Goal: Use online tool/utility: Utilize a website feature to perform a specific function

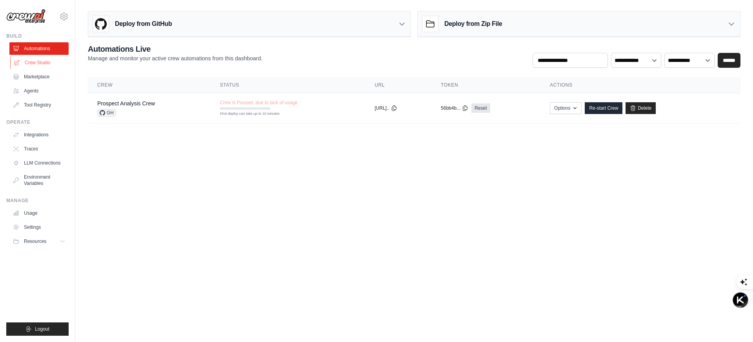
click at [46, 61] on link "Crew Studio" at bounding box center [39, 62] width 59 height 13
click at [48, 68] on link "Crew Studio" at bounding box center [39, 62] width 59 height 13
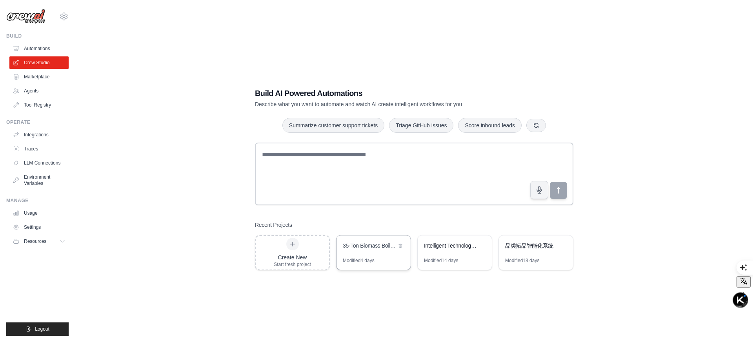
click at [375, 247] on div "35-Ton Biomass Boiler Intelligent Sourcing System" at bounding box center [370, 246] width 54 height 8
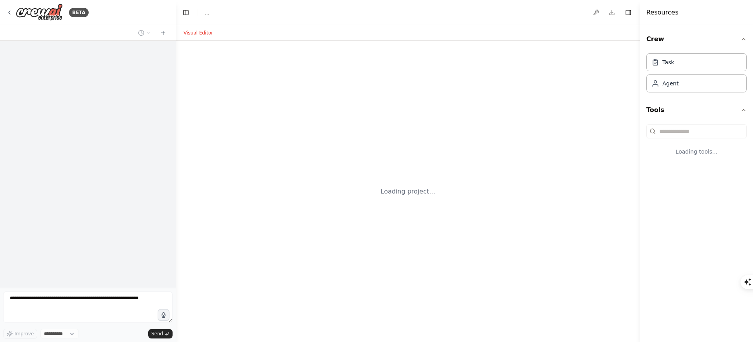
select select "****"
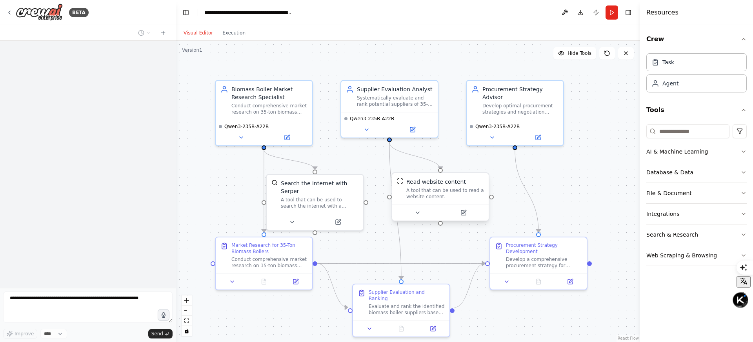
scroll to position [138, 0]
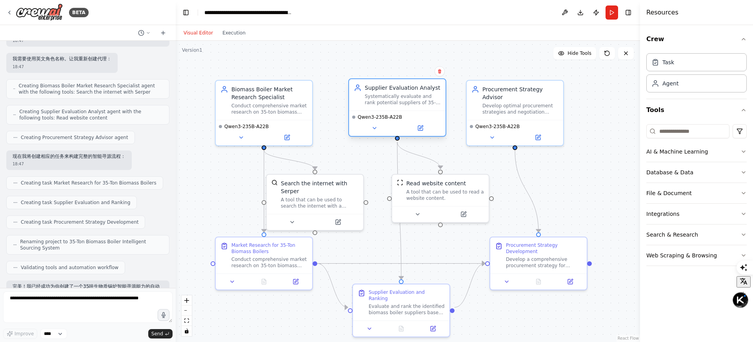
drag, startPoint x: 391, startPoint y: 89, endPoint x: 399, endPoint y: 88, distance: 7.9
click at [399, 88] on div "Supplier Evaluation Analyst" at bounding box center [403, 88] width 76 height 8
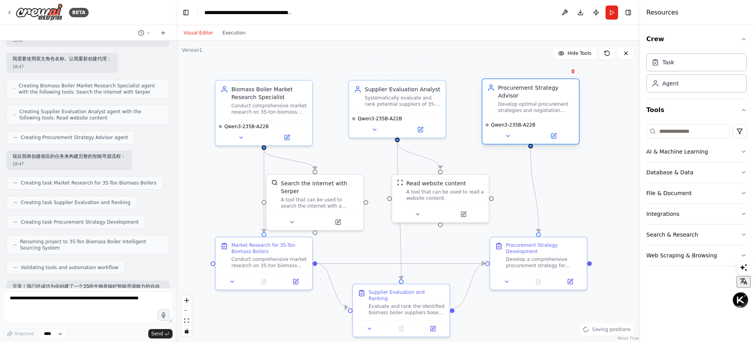
drag, startPoint x: 492, startPoint y: 87, endPoint x: 508, endPoint y: 84, distance: 16.1
click at [508, 84] on div "Procurement Strategy Advisor" at bounding box center [536, 92] width 76 height 16
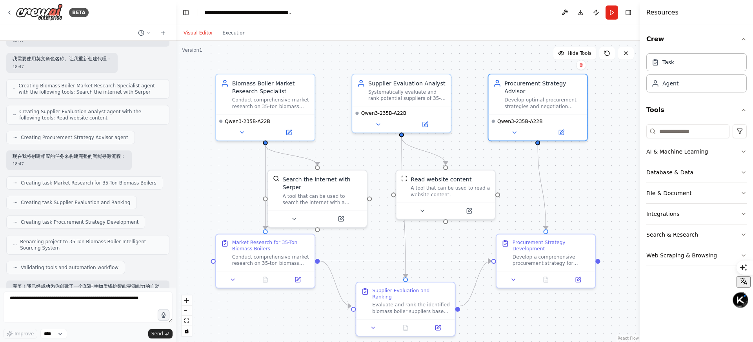
click at [237, 205] on div ".deletable-edge-delete-btn { width: 20px; height: 20px; border: 0px solid #ffff…" at bounding box center [408, 192] width 464 height 302
click at [62, 304] on textarea at bounding box center [87, 307] width 169 height 31
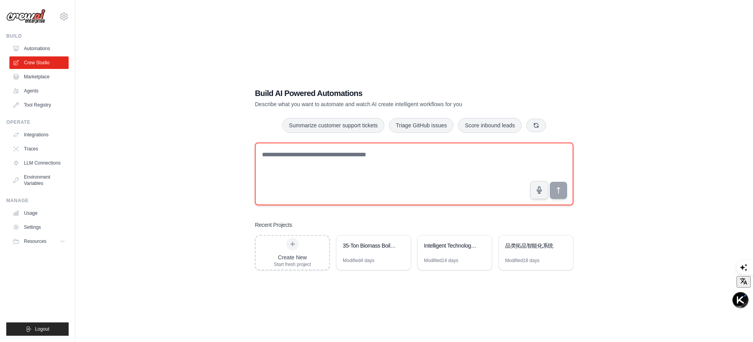
click at [306, 162] on textarea at bounding box center [414, 174] width 319 height 63
type textarea "**********"
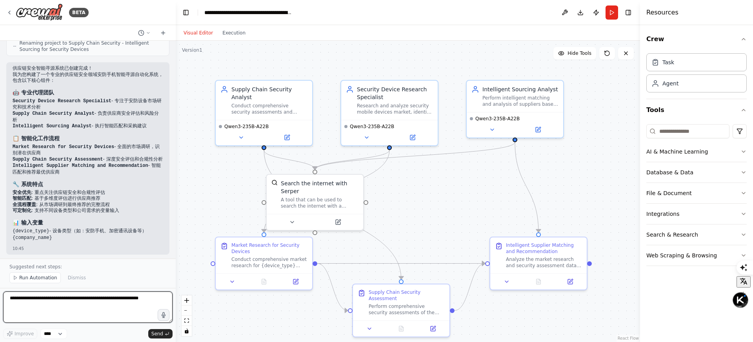
scroll to position [422, 0]
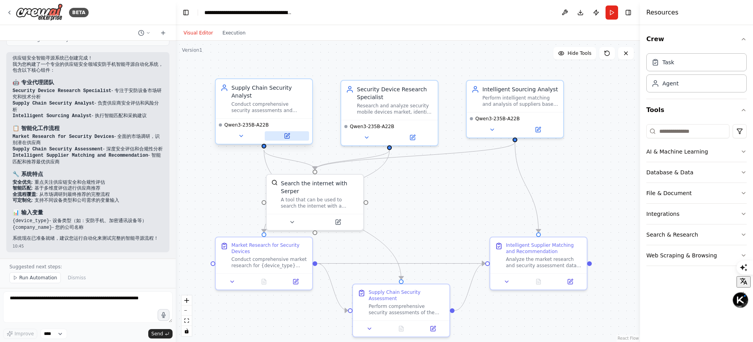
click at [290, 138] on button at bounding box center [287, 135] width 44 height 9
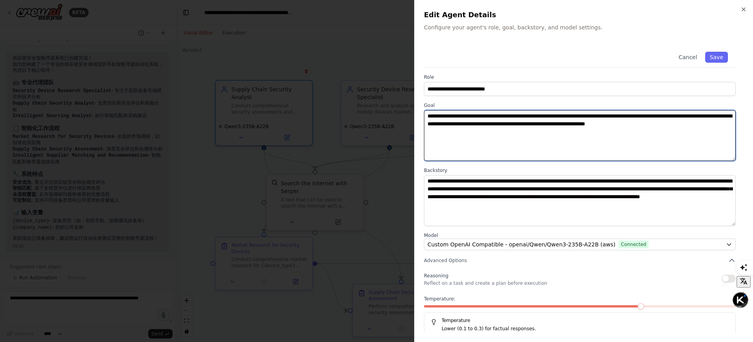
click at [462, 128] on textarea "**********" at bounding box center [580, 135] width 312 height 51
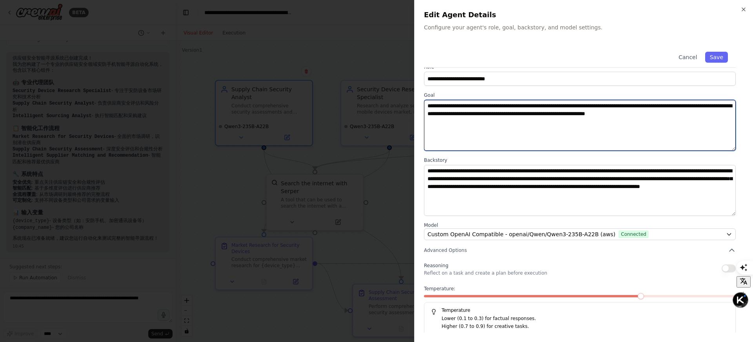
scroll to position [13, 0]
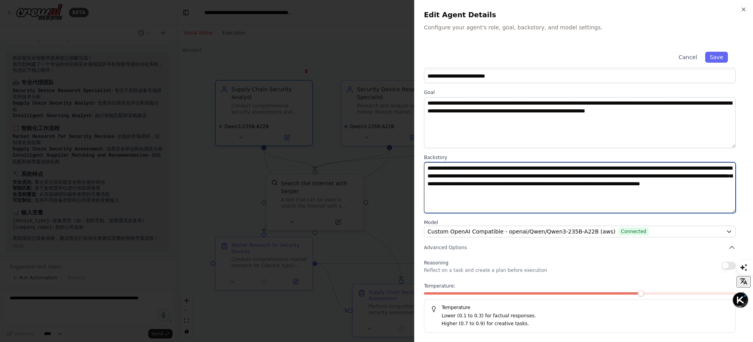
click at [467, 174] on textarea "**********" at bounding box center [580, 187] width 312 height 51
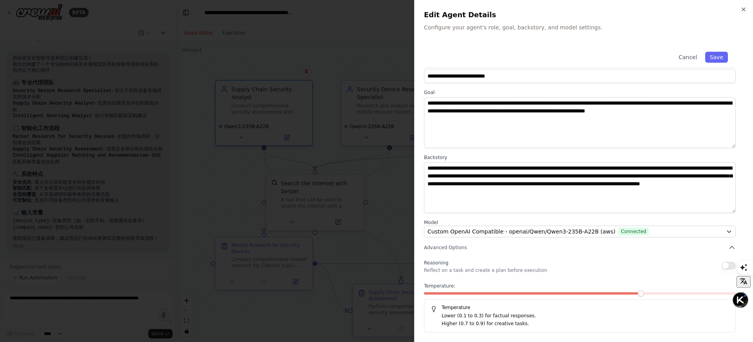
click at [462, 319] on p "Lower (0.1 to 0.3) for factual responses." at bounding box center [586, 317] width 288 height 8
click at [356, 197] on div at bounding box center [376, 171] width 753 height 342
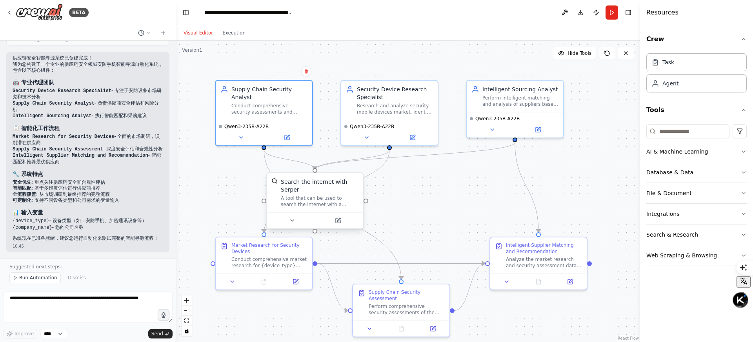
click at [341, 226] on div at bounding box center [315, 221] width 96 height 16
click at [337, 225] on button at bounding box center [338, 220] width 44 height 9
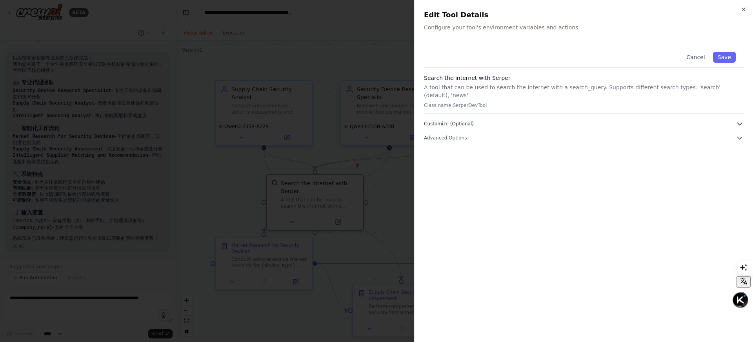
click at [492, 120] on button "Customize (Optional)" at bounding box center [584, 124] width 320 height 8
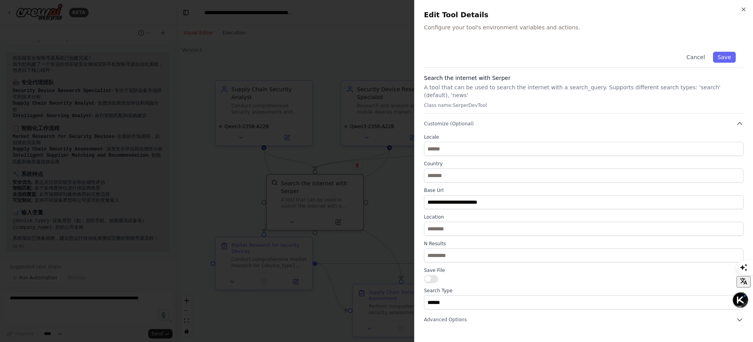
click at [364, 253] on div at bounding box center [376, 171] width 753 height 342
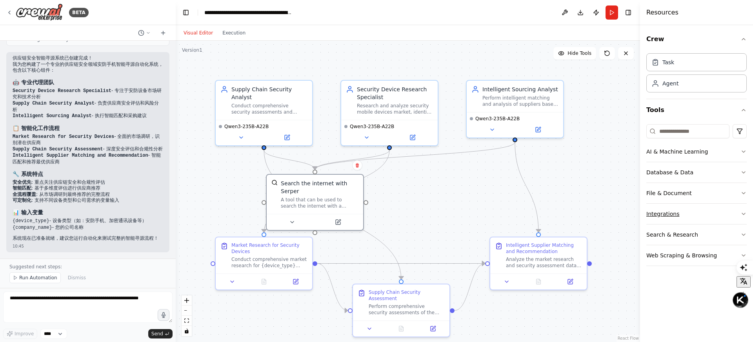
click at [698, 212] on button "Integrations" at bounding box center [696, 214] width 100 height 20
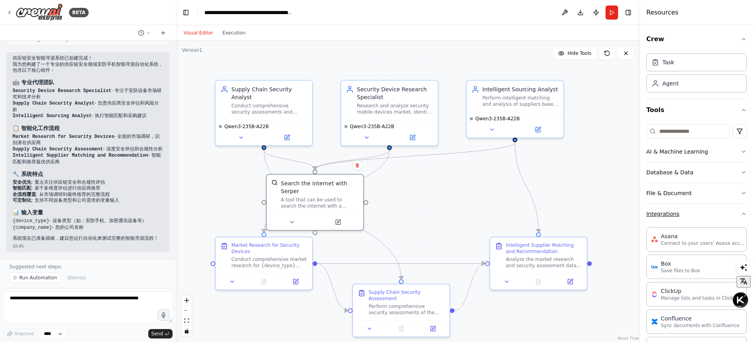
click at [698, 212] on button "Integrations" at bounding box center [696, 214] width 100 height 20
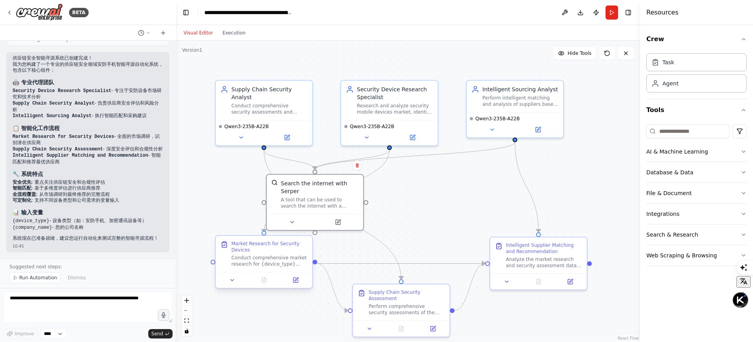
click at [301, 288] on div at bounding box center [264, 280] width 96 height 16
click at [297, 286] on div at bounding box center [264, 280] width 96 height 16
click at [296, 282] on icon at bounding box center [295, 280] width 5 height 5
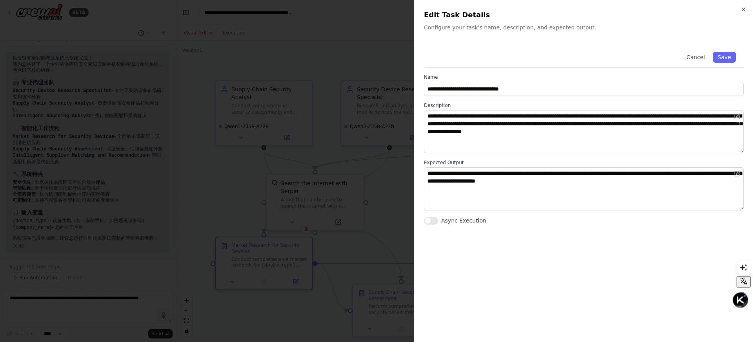
click at [336, 196] on div at bounding box center [376, 171] width 753 height 342
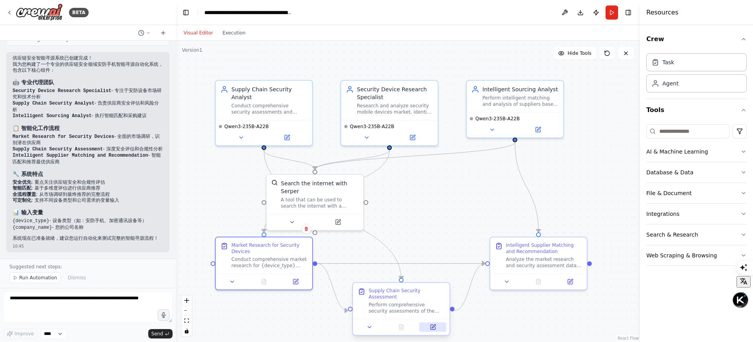
click at [436, 327] on icon at bounding box center [433, 327] width 6 height 6
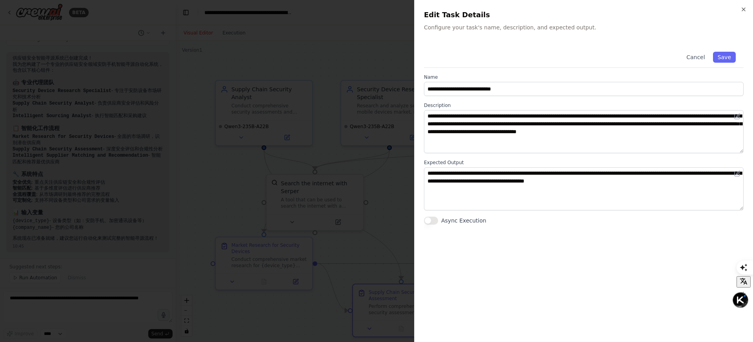
click at [347, 218] on div at bounding box center [376, 171] width 753 height 342
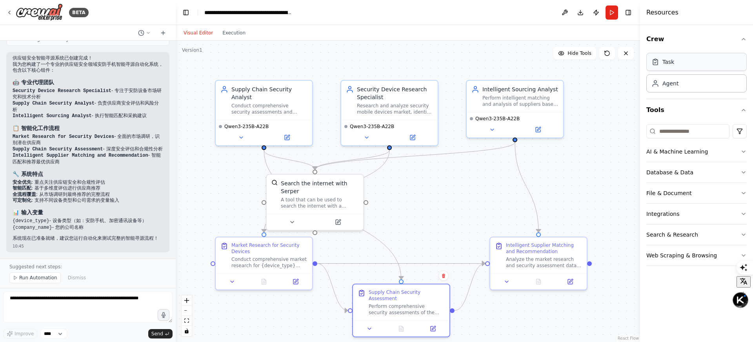
click at [675, 61] on div "Task" at bounding box center [696, 62] width 100 height 18
click at [675, 65] on div "Task" at bounding box center [696, 62] width 100 height 18
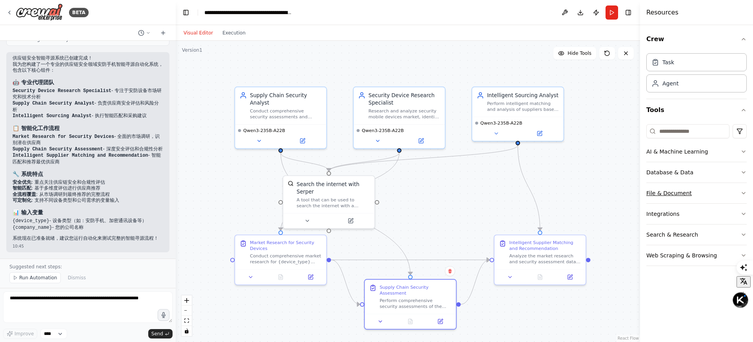
click at [742, 191] on icon "button" at bounding box center [744, 193] width 6 height 6
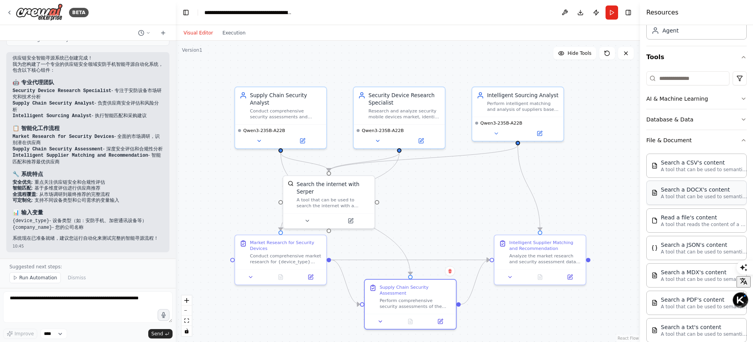
scroll to position [0, 0]
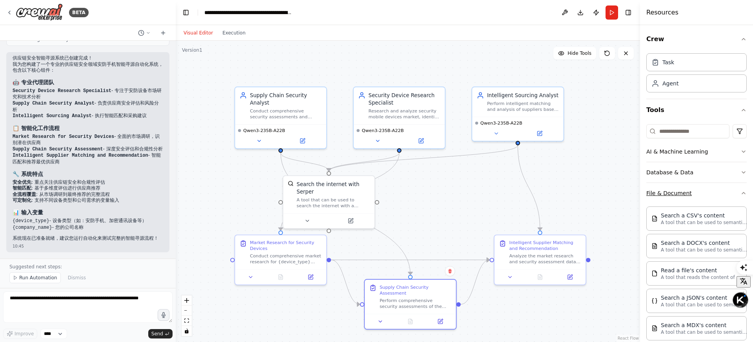
click at [745, 193] on icon "button" at bounding box center [744, 193] width 6 height 6
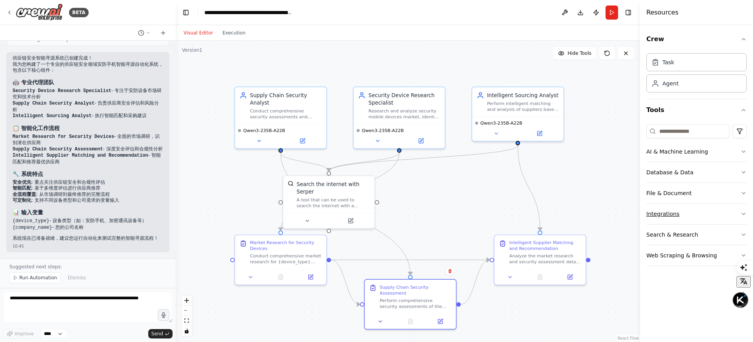
click at [703, 209] on button "Integrations" at bounding box center [696, 214] width 100 height 20
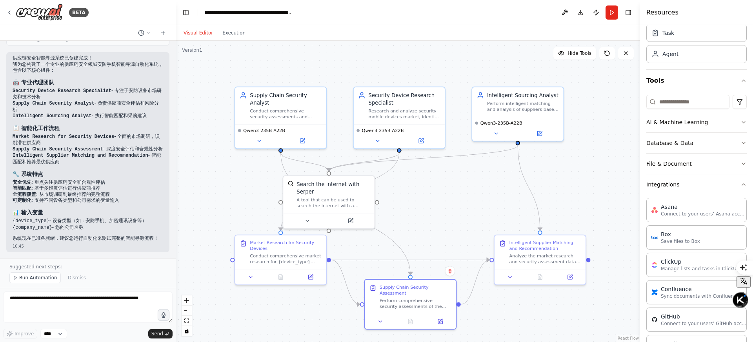
scroll to position [24, 0]
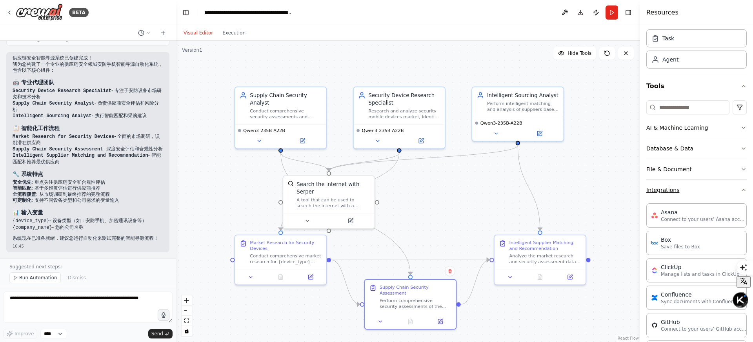
click at [738, 187] on button "Integrations" at bounding box center [696, 190] width 100 height 20
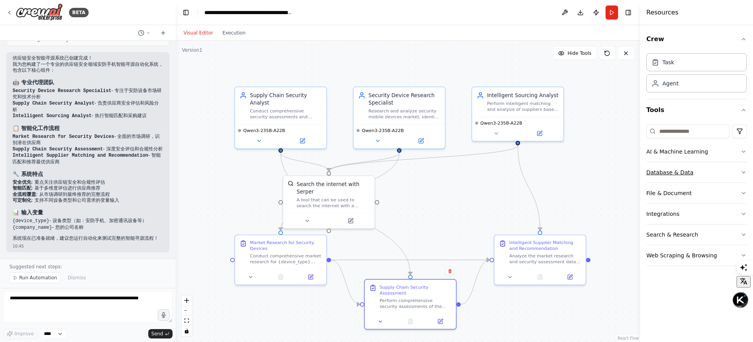
click at [730, 174] on button "Database & Data" at bounding box center [696, 172] width 100 height 20
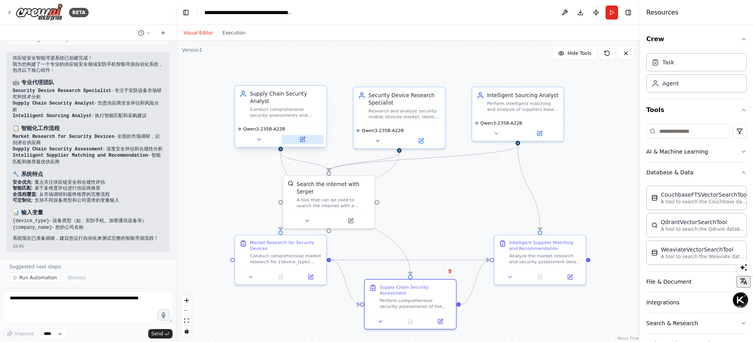
click at [308, 138] on button at bounding box center [303, 139] width 42 height 9
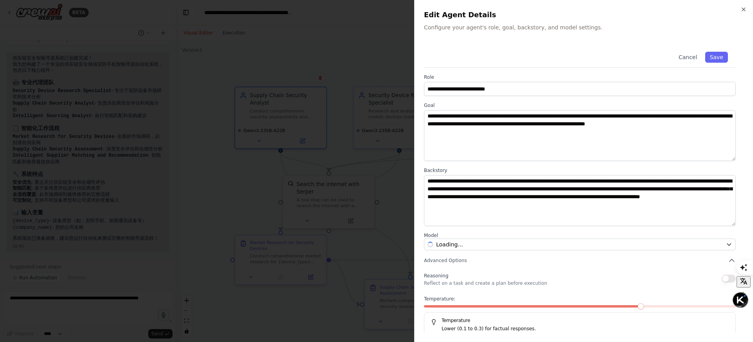
scroll to position [13, 0]
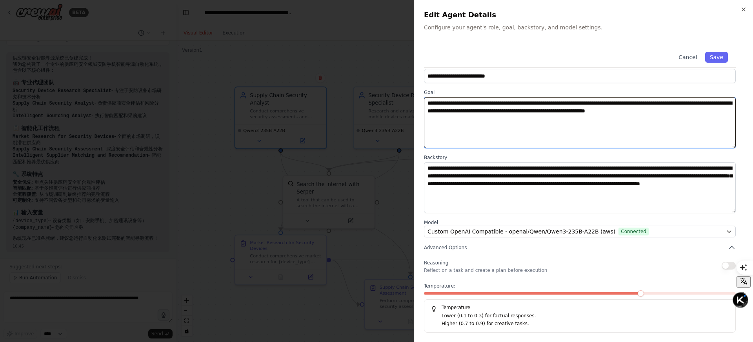
click at [624, 139] on textarea "**********" at bounding box center [580, 122] width 312 height 51
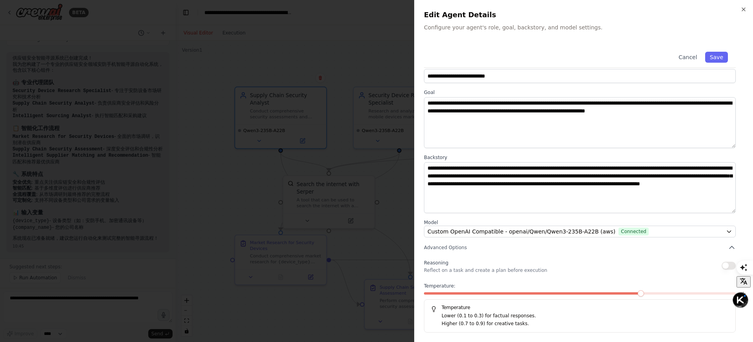
click at [388, 162] on div at bounding box center [376, 171] width 753 height 342
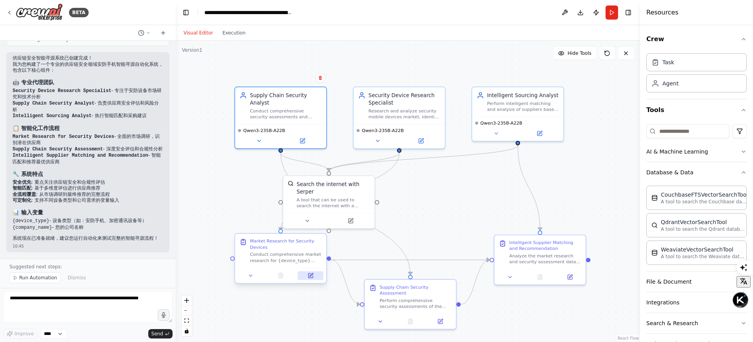
click at [316, 276] on button at bounding box center [310, 275] width 25 height 9
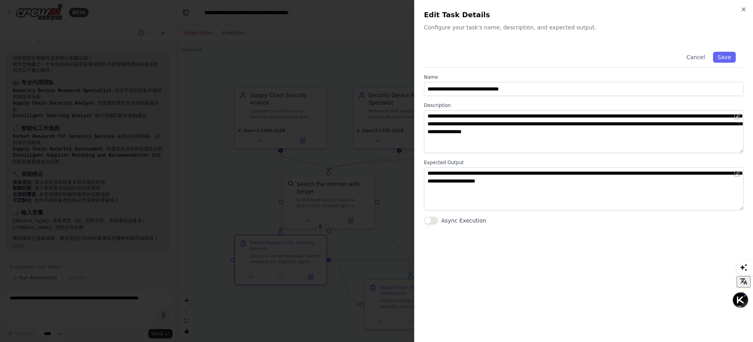
click at [355, 202] on div at bounding box center [376, 171] width 753 height 342
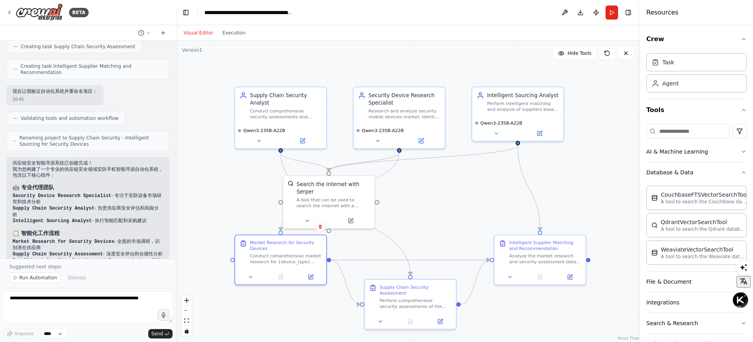
scroll to position [311, 0]
click at [15, 118] on icon at bounding box center [15, 120] width 5 height 5
click at [31, 119] on span "Validating tools and automation workflow" at bounding box center [70, 120] width 98 height 6
click at [25, 144] on span "Renaming project to Supply Chain Security - Intelligent Sourcing for Security D…" at bounding box center [91, 143] width 143 height 13
click at [34, 187] on h3 "🤖 专业代理团队" at bounding box center [88, 189] width 151 height 8
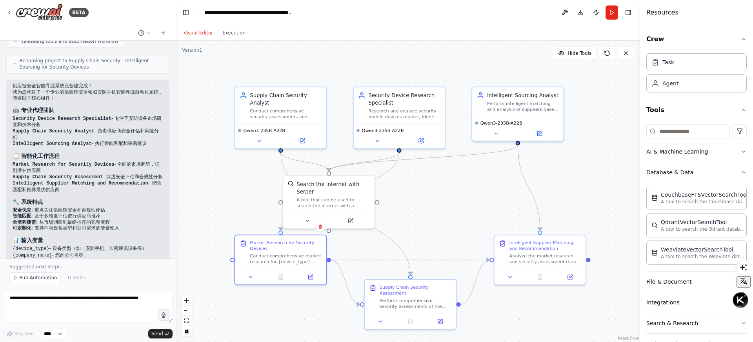
scroll to position [422, 0]
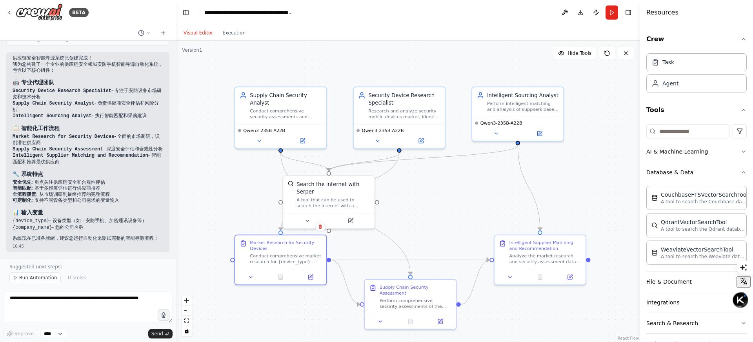
click at [90, 216] on h3 "📊 输入变量" at bounding box center [88, 213] width 151 height 8
click at [220, 171] on div ".deletable-edge-delete-btn { width: 20px; height: 20px; border: 0px solid #ffff…" at bounding box center [408, 192] width 464 height 302
click at [138, 301] on textarea at bounding box center [87, 307] width 169 height 31
click at [334, 193] on div "Search the internet with Serper" at bounding box center [333, 186] width 73 height 15
click at [311, 221] on button at bounding box center [307, 219] width 42 height 9
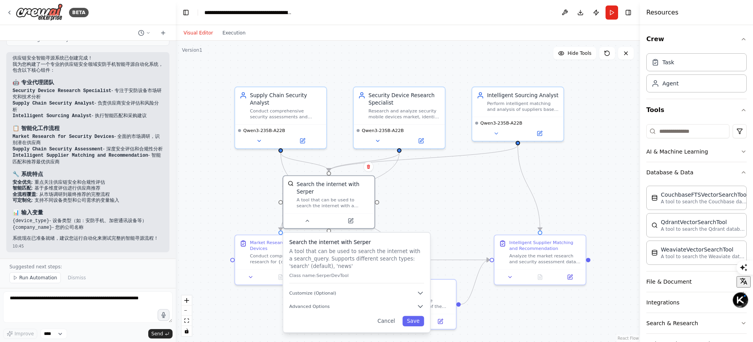
click at [386, 316] on div "Search the internet with Serper A tool that can be used to search the internet …" at bounding box center [356, 283] width 147 height 100
click at [386, 322] on button "Cancel" at bounding box center [386, 321] width 26 height 10
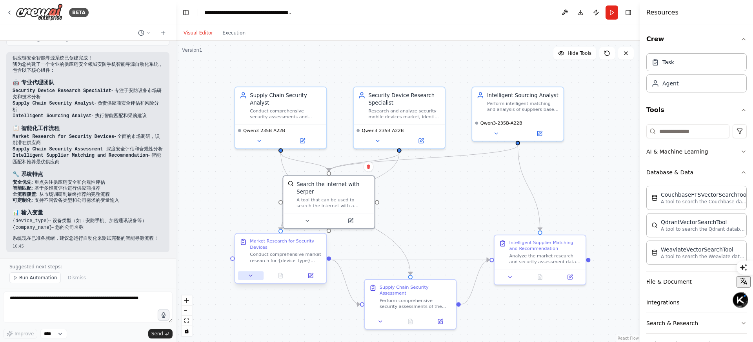
click at [254, 275] on button at bounding box center [250, 275] width 25 height 9
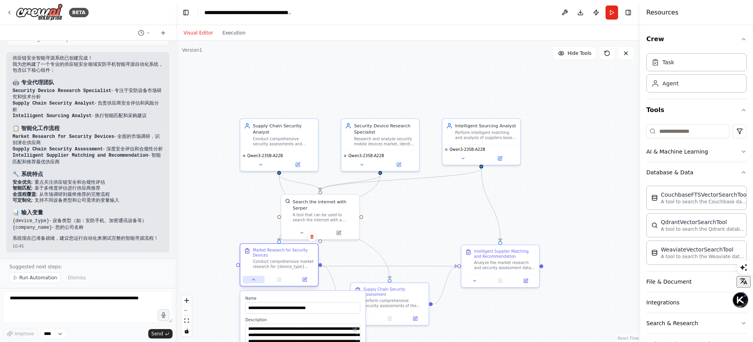
click at [252, 280] on icon at bounding box center [253, 279] width 5 height 5
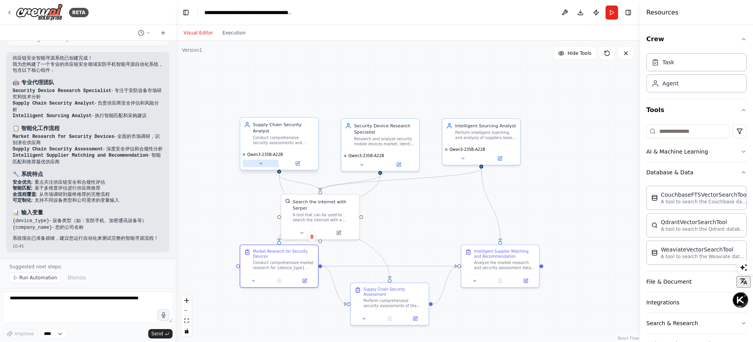
click at [258, 164] on icon at bounding box center [260, 163] width 5 height 5
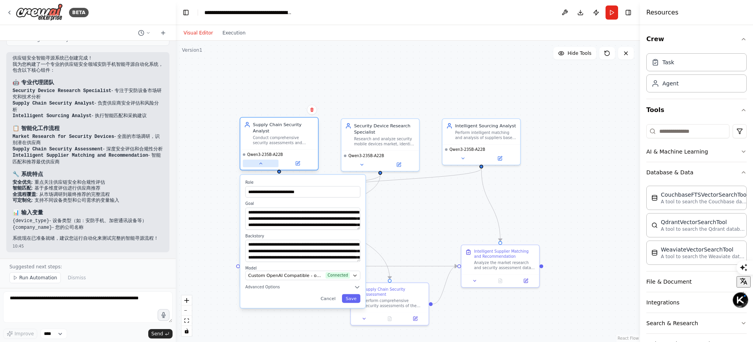
click at [257, 164] on button at bounding box center [261, 163] width 36 height 7
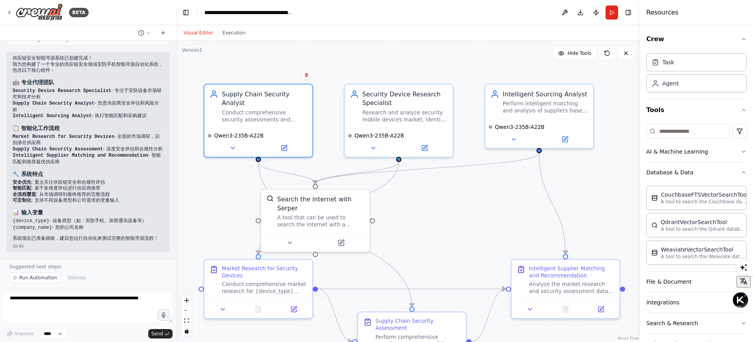
drag, startPoint x: 330, startPoint y: 166, endPoint x: 328, endPoint y: 151, distance: 14.6
click at [328, 151] on div ".deletable-edge-delete-btn { width: 20px; height: 20px; border: 0px solid #ffff…" at bounding box center [408, 192] width 464 height 302
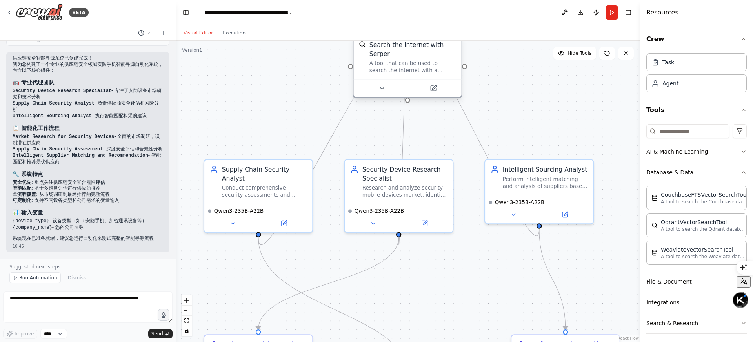
drag, startPoint x: 340, startPoint y: 200, endPoint x: 431, endPoint y: 47, distance: 177.9
click at [431, 47] on div "Search the internet with Serper" at bounding box center [412, 50] width 87 height 18
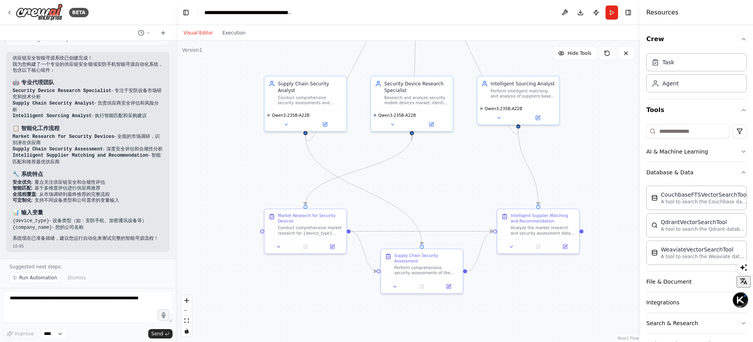
drag, startPoint x: 416, startPoint y: 267, endPoint x: 425, endPoint y: 167, distance: 100.0
click at [425, 167] on div ".deletable-edge-delete-btn { width: 20px; height: 20px; border: 0px solid #ffff…" at bounding box center [408, 192] width 464 height 302
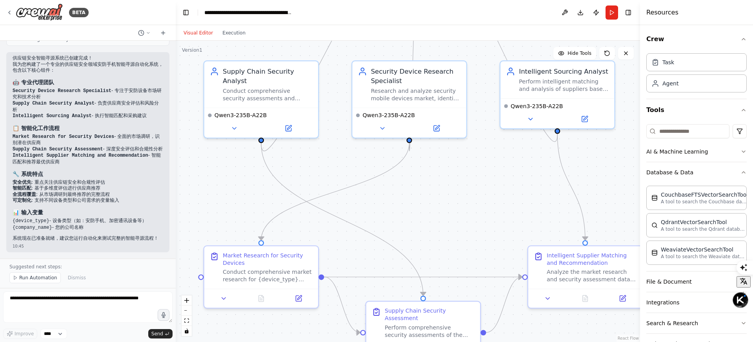
drag, startPoint x: 420, startPoint y: 180, endPoint x: 423, endPoint y: 201, distance: 20.9
click at [423, 201] on div ".deletable-edge-delete-btn { width: 20px; height: 20px; border: 0px solid #ffff…" at bounding box center [408, 192] width 464 height 302
click at [484, 163] on div ".deletable-edge-delete-btn { width: 20px; height: 20px; border: 0px solid #ffff…" at bounding box center [408, 192] width 464 height 302
